Goal: Task Accomplishment & Management: Use online tool/utility

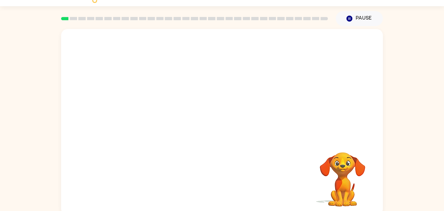
scroll to position [18, 0]
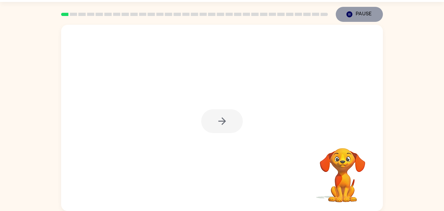
click at [368, 19] on button "Pause Pause" at bounding box center [359, 14] width 47 height 15
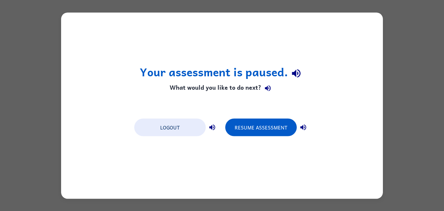
scroll to position [0, 0]
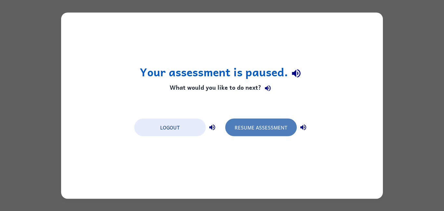
click at [245, 121] on button "Resume Assessment" at bounding box center [261, 127] width 72 height 18
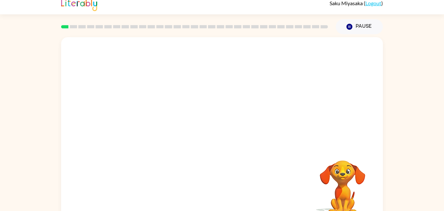
scroll to position [18, 0]
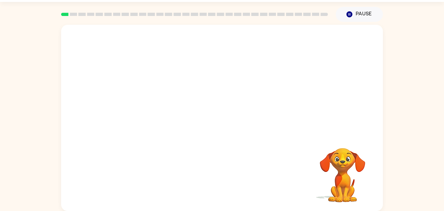
click at [240, 116] on div at bounding box center [222, 79] width 322 height 109
click at [212, 118] on button "button" at bounding box center [222, 121] width 42 height 24
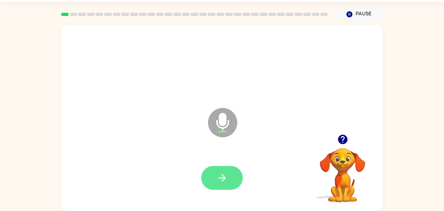
drag, startPoint x: 202, startPoint y: 187, endPoint x: 209, endPoint y: 178, distance: 10.9
click at [203, 187] on div at bounding box center [222, 178] width 42 height 24
click at [216, 178] on button "button" at bounding box center [222, 178] width 42 height 24
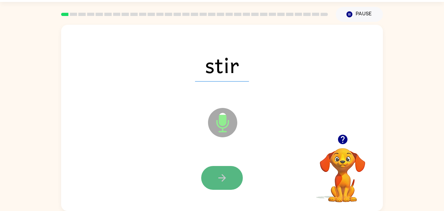
click at [233, 179] on button "button" at bounding box center [222, 178] width 42 height 24
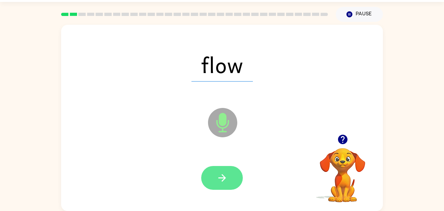
click at [220, 172] on icon "button" at bounding box center [222, 177] width 11 height 11
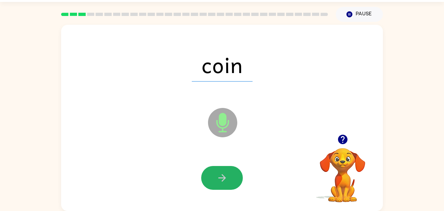
drag, startPoint x: 230, startPoint y: 173, endPoint x: 227, endPoint y: 175, distance: 3.6
click at [229, 174] on button "button" at bounding box center [222, 178] width 42 height 24
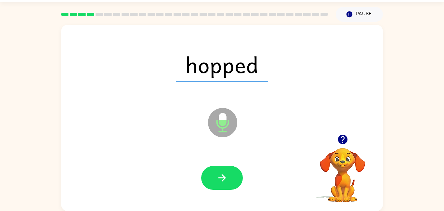
drag, startPoint x: 211, startPoint y: 170, endPoint x: 209, endPoint y: 161, distance: 8.9
click at [209, 169] on button "button" at bounding box center [222, 178] width 42 height 24
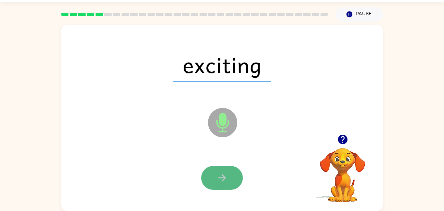
click at [217, 179] on icon "button" at bounding box center [222, 177] width 11 height 11
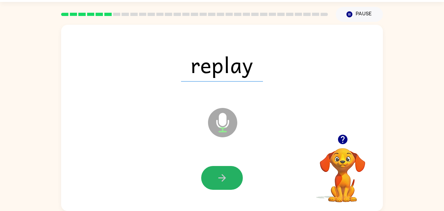
click at [227, 179] on icon "button" at bounding box center [222, 177] width 11 height 11
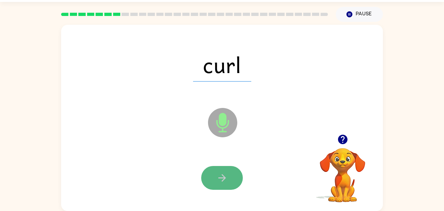
click at [207, 182] on button "button" at bounding box center [222, 178] width 42 height 24
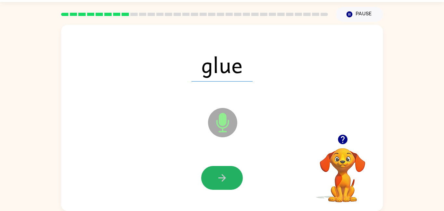
drag, startPoint x: 226, startPoint y: 180, endPoint x: 220, endPoint y: 182, distance: 6.2
click at [225, 180] on icon "button" at bounding box center [222, 177] width 11 height 11
click at [215, 175] on button "button" at bounding box center [222, 178] width 42 height 24
drag, startPoint x: 222, startPoint y: 181, endPoint x: 217, endPoint y: 180, distance: 4.9
click at [221, 182] on icon "button" at bounding box center [222, 177] width 11 height 11
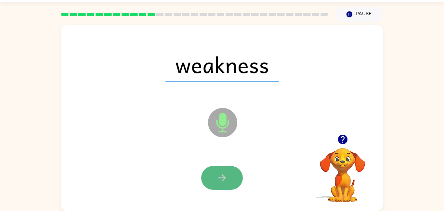
click at [237, 175] on button "button" at bounding box center [222, 178] width 42 height 24
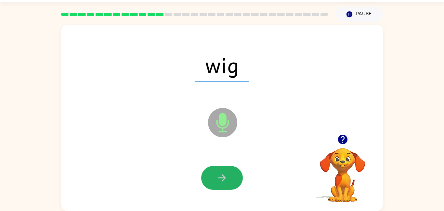
drag, startPoint x: 223, startPoint y: 170, endPoint x: 222, endPoint y: 173, distance: 3.4
click at [223, 173] on button "button" at bounding box center [222, 178] width 42 height 24
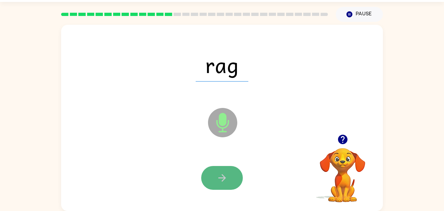
click at [217, 183] on icon "button" at bounding box center [222, 177] width 11 height 11
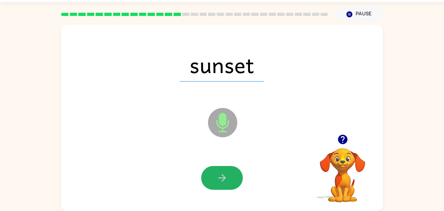
drag, startPoint x: 221, startPoint y: 175, endPoint x: 215, endPoint y: 170, distance: 7.1
click at [218, 171] on button "button" at bounding box center [222, 178] width 42 height 24
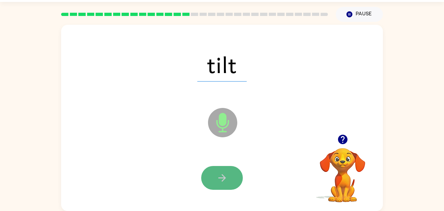
click at [237, 167] on button "button" at bounding box center [222, 178] width 42 height 24
click at [213, 181] on button "button" at bounding box center [222, 178] width 42 height 24
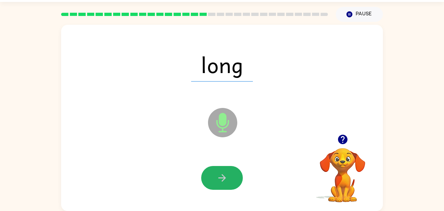
drag, startPoint x: 225, startPoint y: 177, endPoint x: 215, endPoint y: 168, distance: 13.6
click at [225, 177] on icon "button" at bounding box center [221, 177] width 7 height 7
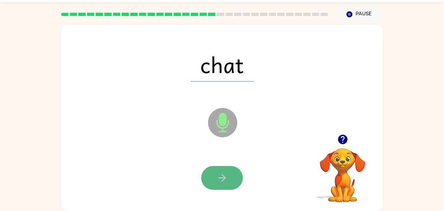
click at [240, 177] on button "button" at bounding box center [222, 178] width 42 height 24
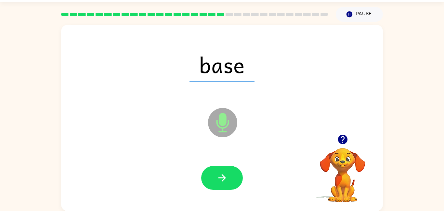
drag, startPoint x: 215, startPoint y: 159, endPoint x: 215, endPoint y: 164, distance: 4.9
click at [215, 163] on div at bounding box center [222, 177] width 309 height 53
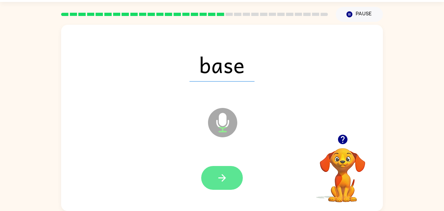
click at [215, 170] on button "button" at bounding box center [222, 178] width 42 height 24
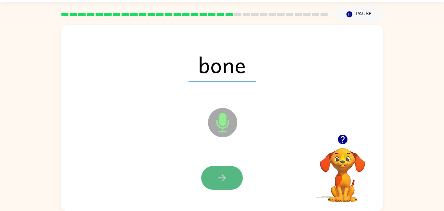
click at [218, 170] on button "button" at bounding box center [222, 178] width 42 height 24
click at [229, 170] on button "button" at bounding box center [222, 178] width 42 height 24
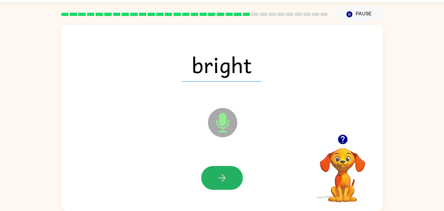
click at [221, 172] on icon "button" at bounding box center [222, 177] width 11 height 11
drag, startPoint x: 213, startPoint y: 175, endPoint x: 218, endPoint y: 176, distance: 5.2
click at [218, 175] on button "button" at bounding box center [222, 178] width 42 height 24
click at [219, 172] on icon "button" at bounding box center [222, 177] width 11 height 11
click at [222, 182] on icon "button" at bounding box center [222, 177] width 11 height 11
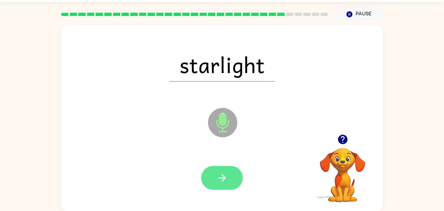
click at [220, 173] on icon "button" at bounding box center [222, 177] width 11 height 11
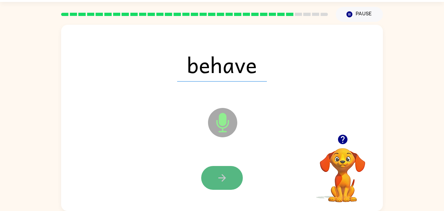
click at [223, 181] on icon "button" at bounding box center [222, 177] width 11 height 11
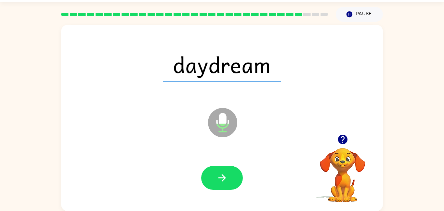
click at [212, 172] on button "button" at bounding box center [222, 178] width 42 height 24
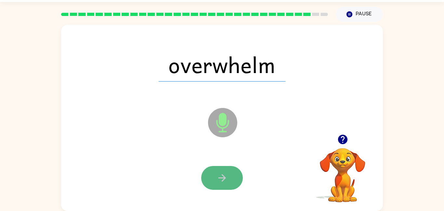
drag, startPoint x: 223, startPoint y: 180, endPoint x: 240, endPoint y: 177, distance: 17.5
click at [240, 177] on button "button" at bounding box center [222, 178] width 42 height 24
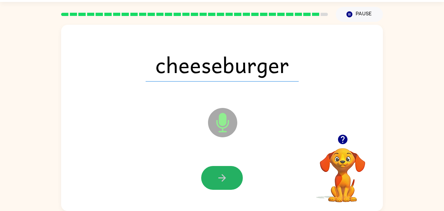
click at [214, 184] on button "button" at bounding box center [222, 178] width 42 height 24
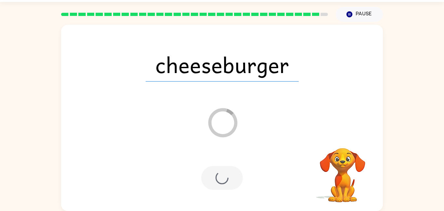
scroll to position [7, 0]
